Goal: Check status: Check status

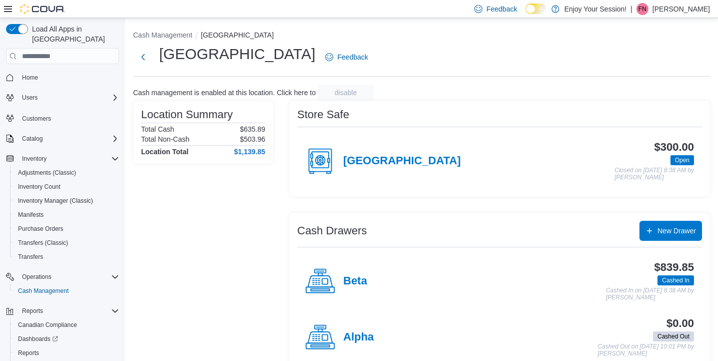
click at [217, 255] on div "Location Summary Total Cash $635.89 Total Non-Cash $503.96 Location Total $1,13…" at bounding box center [203, 237] width 140 height 272
